Goal: Obtain resource: Download file/media

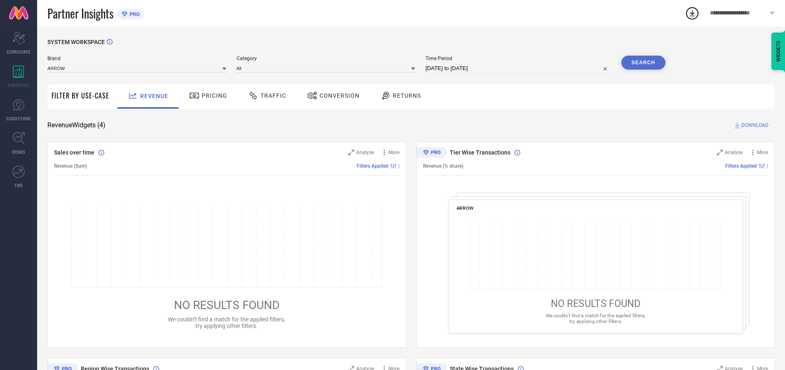
click at [265, 96] on span "Traffic" at bounding box center [274, 95] width 26 height 7
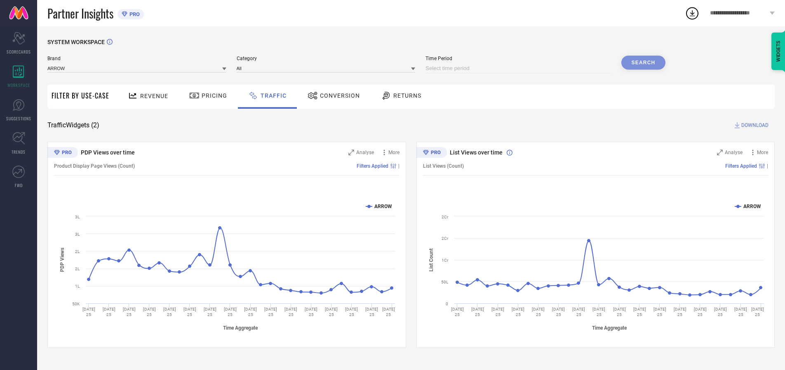
click at [520, 68] on input at bounding box center [519, 69] width 186 height 10
select select "8"
select select "2025"
select select "9"
select select "2025"
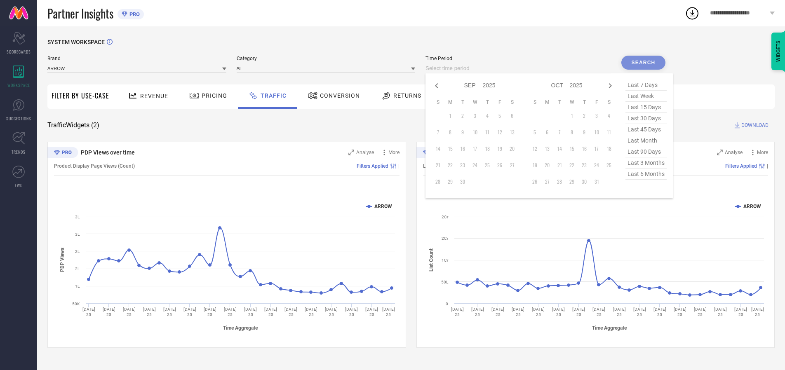
select select "7"
select select "2025"
select select "8"
select select "2025"
click at [502, 182] on td "29" at bounding box center [500, 182] width 12 height 12
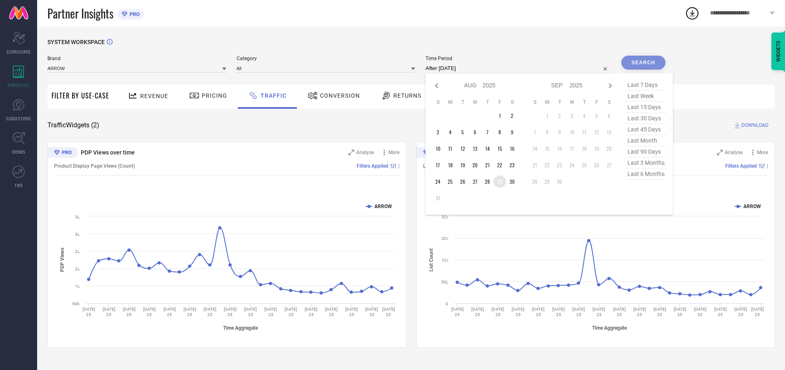
type input "[DATE] to [DATE]"
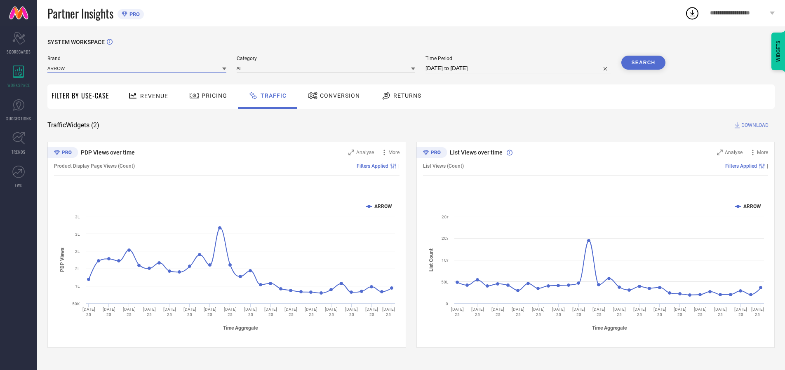
click at [137, 68] on input at bounding box center [136, 68] width 179 height 9
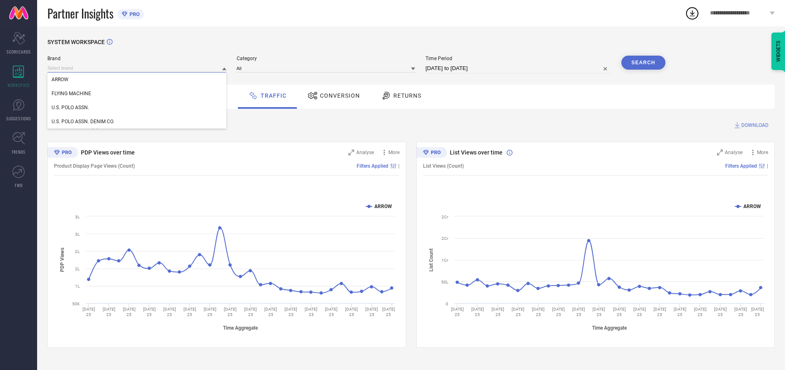
click at [137, 68] on input at bounding box center [136, 68] width 179 height 9
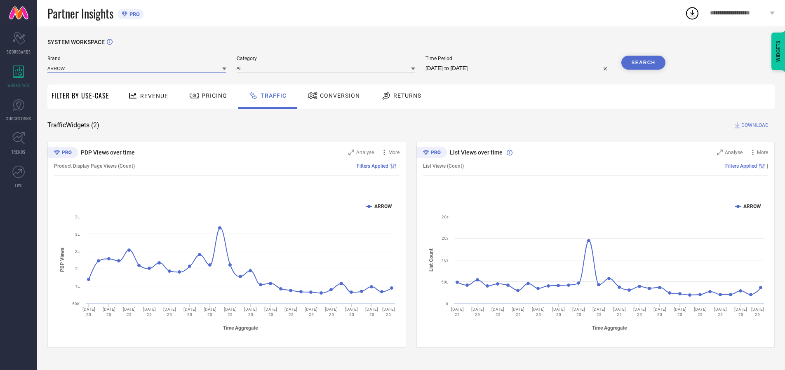
click at [137, 68] on input at bounding box center [136, 68] width 179 height 9
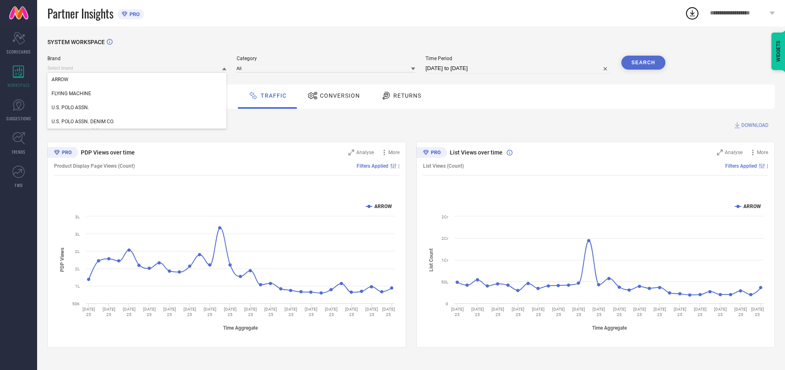
click at [137, 108] on div "U.S. POLO ASSN." at bounding box center [136, 108] width 179 height 14
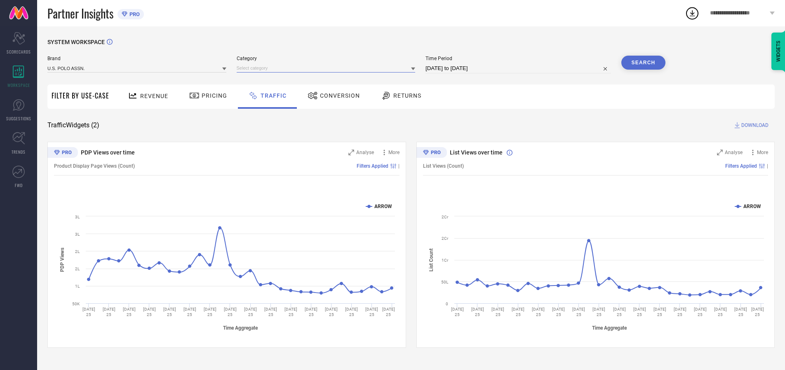
click at [328, 68] on input at bounding box center [326, 68] width 179 height 9
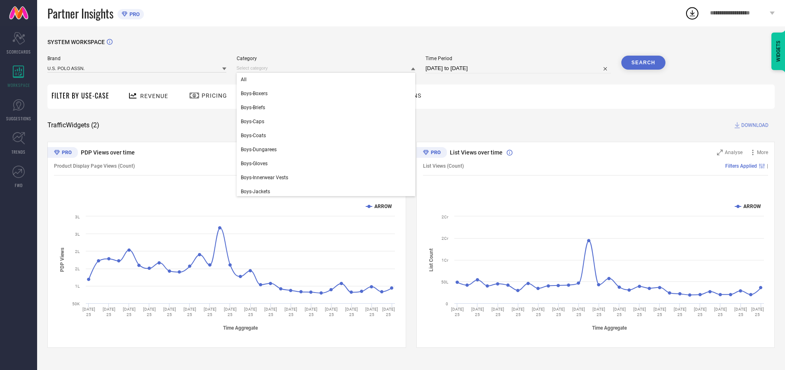
click at [328, 80] on div "All" at bounding box center [326, 80] width 179 height 14
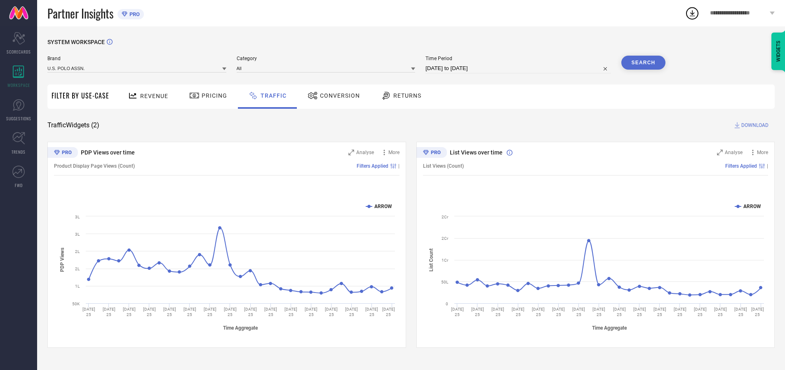
click at [643, 63] on button "Search" at bounding box center [643, 63] width 45 height 14
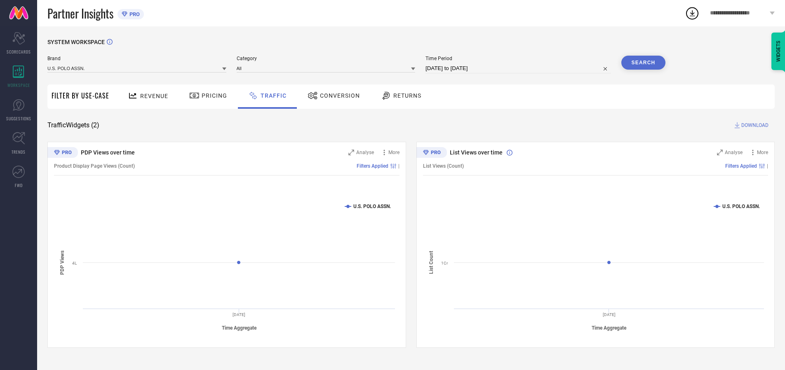
click at [754, 125] on span "DOWNLOAD" at bounding box center [754, 125] width 27 height 8
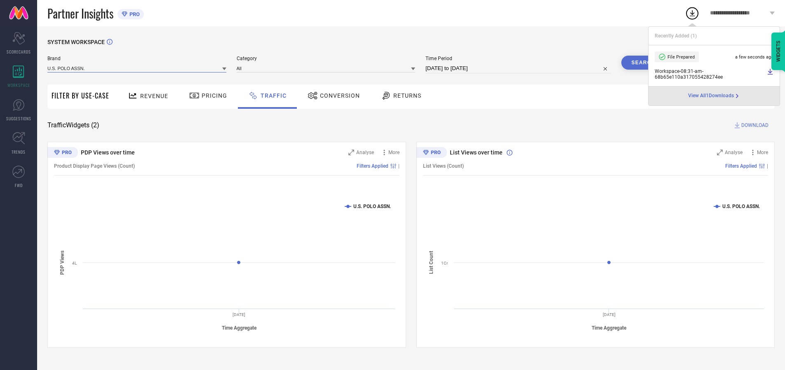
click at [137, 68] on input at bounding box center [136, 68] width 179 height 9
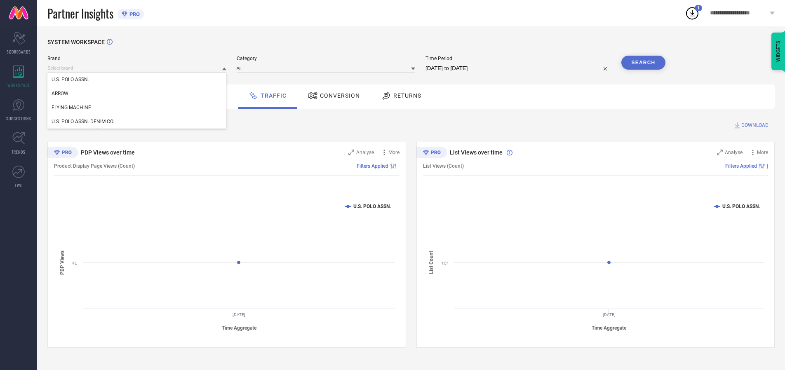
click at [137, 122] on div "U.S. POLO ASSN. DENIM CO." at bounding box center [136, 122] width 179 height 14
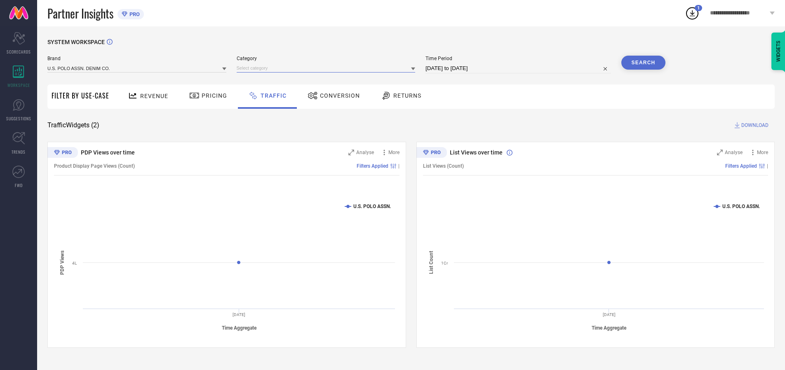
click at [328, 68] on input at bounding box center [326, 68] width 179 height 9
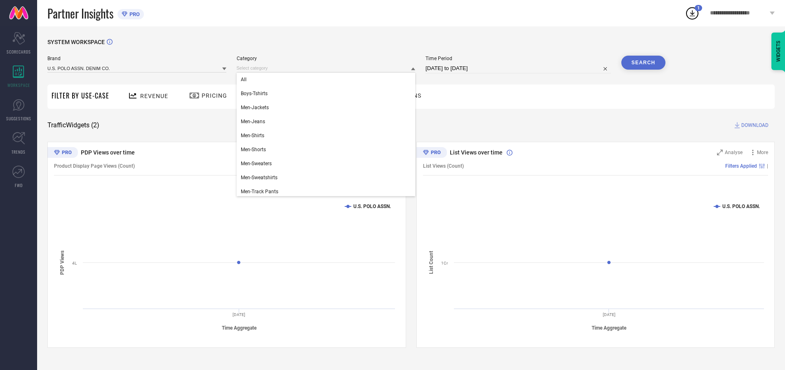
click at [328, 80] on div "All" at bounding box center [326, 80] width 179 height 14
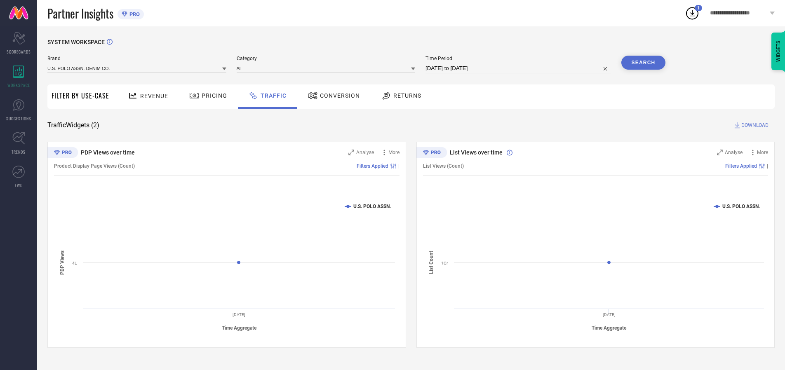
click at [643, 63] on button "Search" at bounding box center [643, 63] width 45 height 14
click at [754, 125] on span "DOWNLOAD" at bounding box center [754, 125] width 27 height 8
click at [520, 68] on input at bounding box center [519, 69] width 186 height 10
select select "8"
select select "2025"
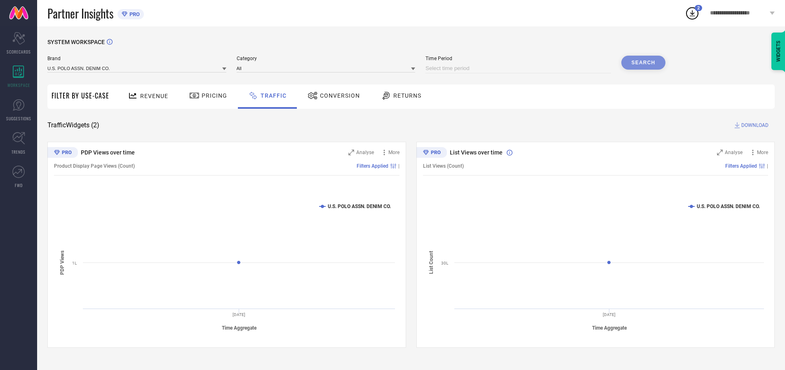
select select "9"
select select "2025"
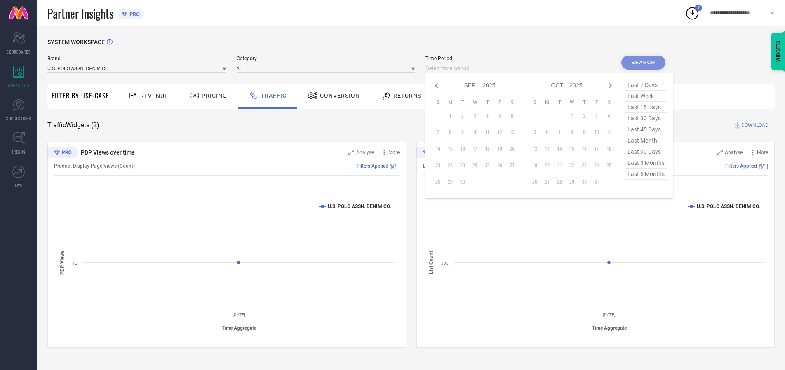
select select "7"
select select "2025"
select select "8"
select select "2025"
click at [515, 182] on td "30" at bounding box center [512, 182] width 12 height 12
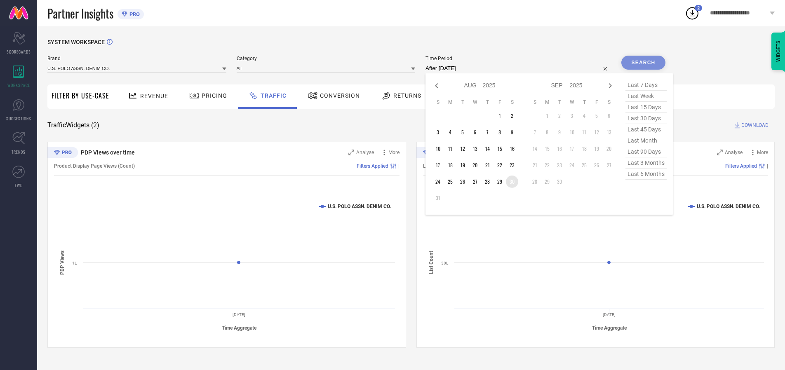
type input "[DATE] to [DATE]"
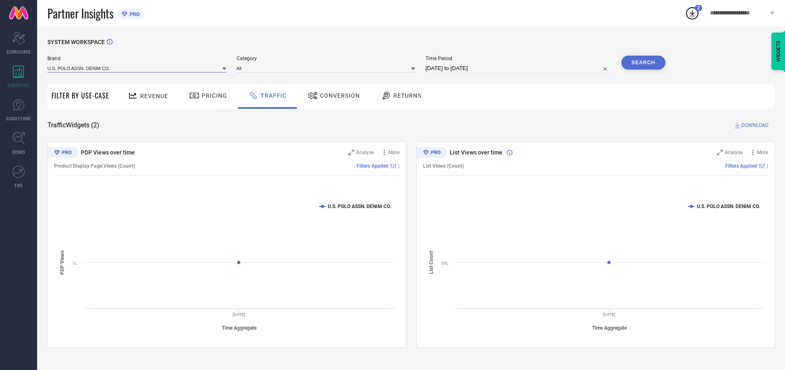
click at [137, 68] on input at bounding box center [136, 68] width 179 height 9
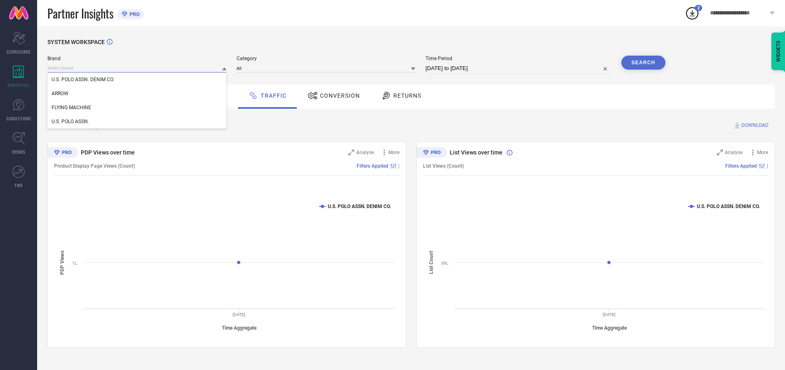
click at [137, 68] on input at bounding box center [136, 68] width 179 height 9
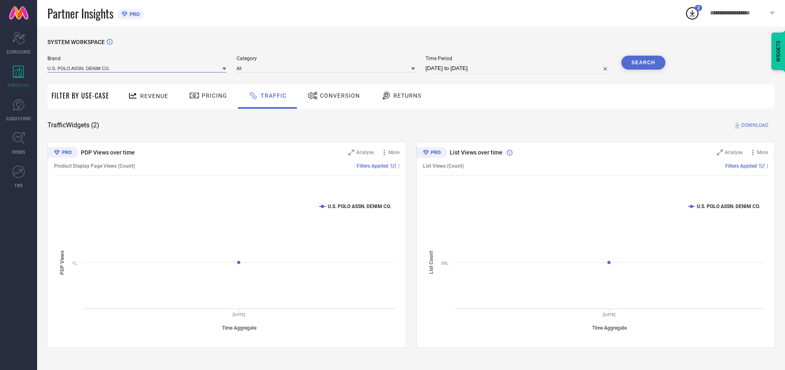
click at [137, 68] on input at bounding box center [136, 68] width 179 height 9
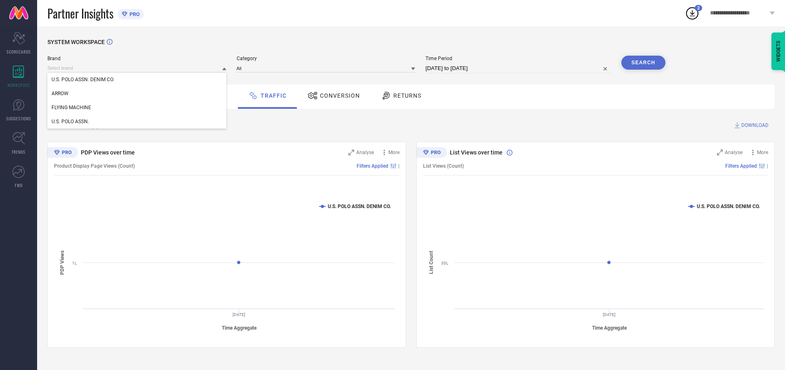
click at [137, 80] on div "U.S. POLO ASSN. DENIM CO." at bounding box center [136, 80] width 179 height 14
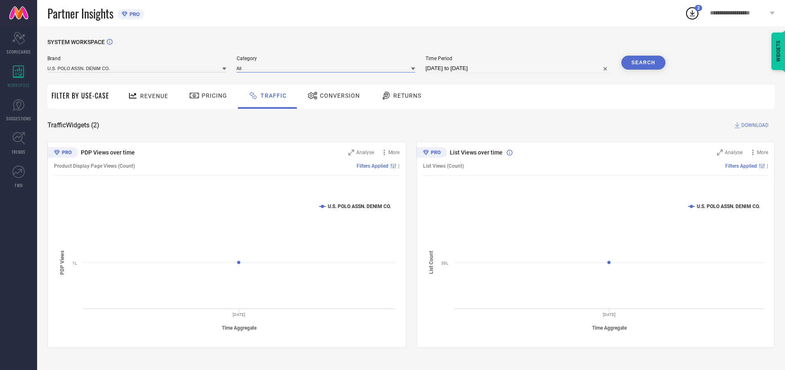
click at [328, 68] on input at bounding box center [326, 68] width 179 height 9
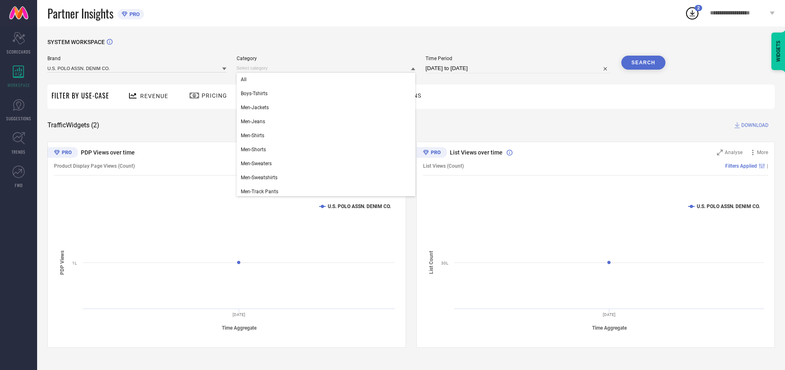
click at [328, 80] on div "All" at bounding box center [326, 80] width 179 height 14
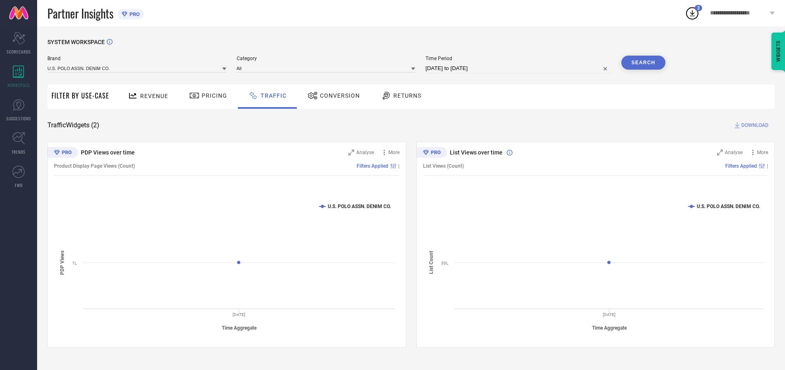
click at [643, 63] on button "Search" at bounding box center [643, 63] width 45 height 14
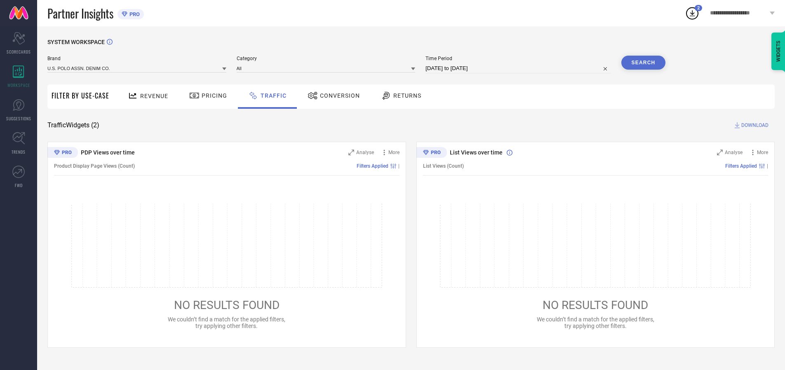
click at [754, 125] on span "DOWNLOAD" at bounding box center [754, 125] width 27 height 8
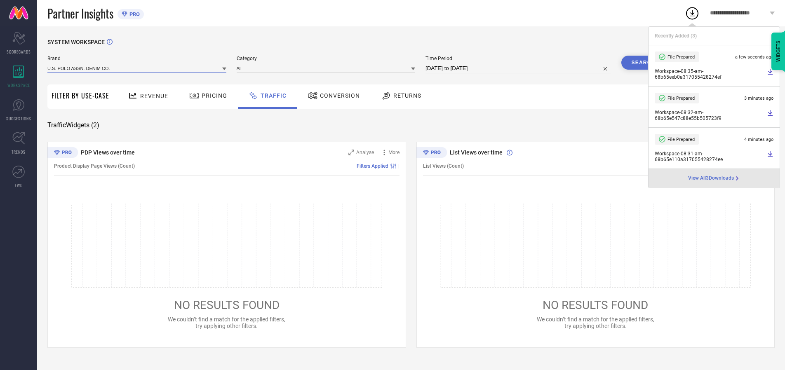
click at [137, 68] on input at bounding box center [136, 68] width 179 height 9
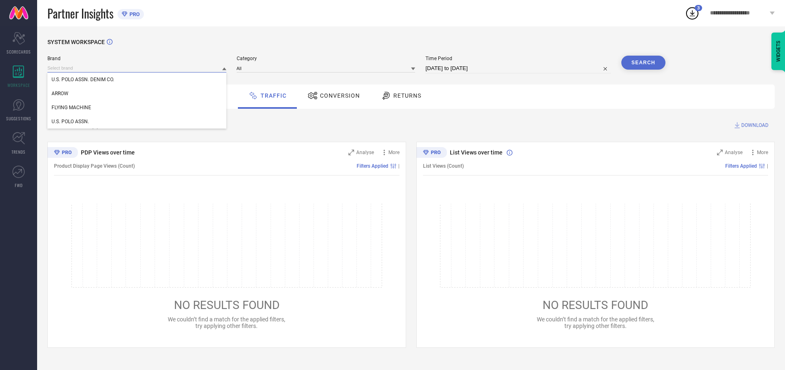
click at [137, 122] on div "U.S. POLO ASSN." at bounding box center [136, 122] width 179 height 14
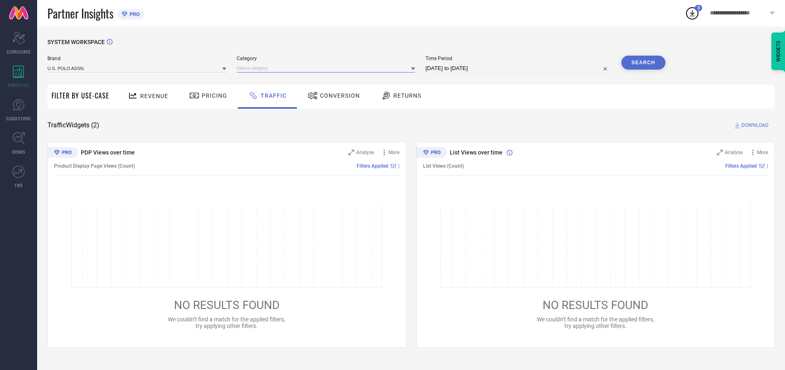
click at [328, 68] on input at bounding box center [326, 68] width 179 height 9
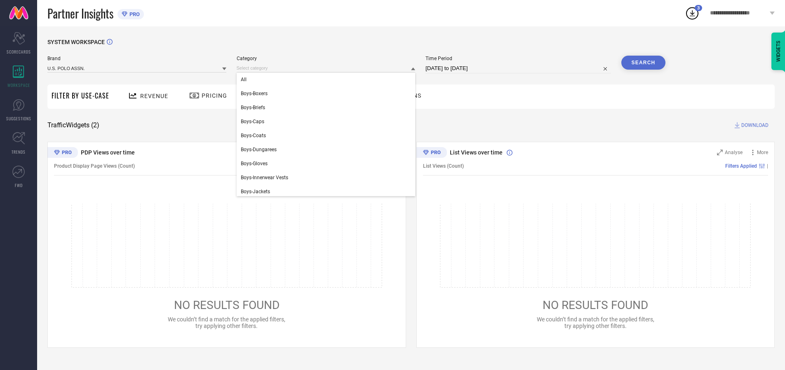
click at [328, 80] on div "All" at bounding box center [326, 80] width 179 height 14
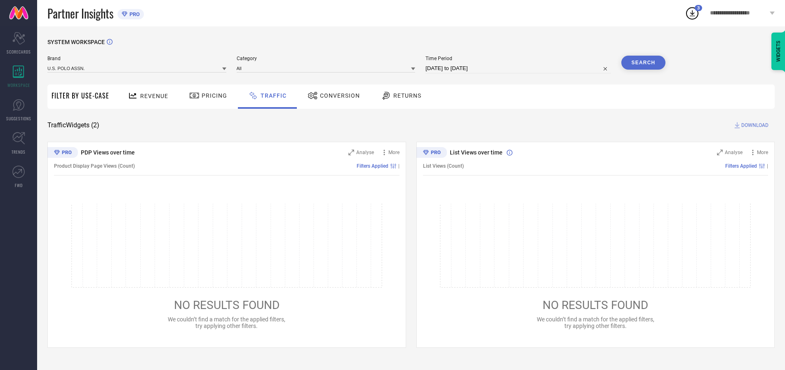
click at [643, 63] on button "Search" at bounding box center [643, 63] width 45 height 14
click at [754, 125] on span "DOWNLOAD" at bounding box center [754, 125] width 27 height 8
